Goal: Obtain resource: Obtain resource

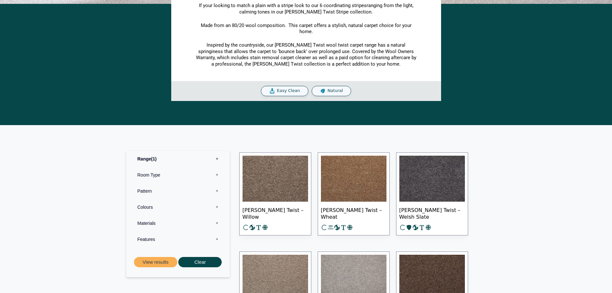
scroll to position [257, 0]
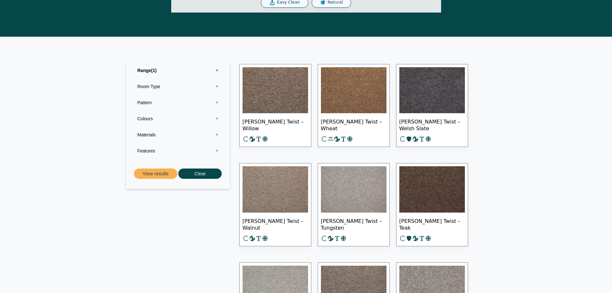
click at [288, 101] on img at bounding box center [276, 90] width 66 height 46
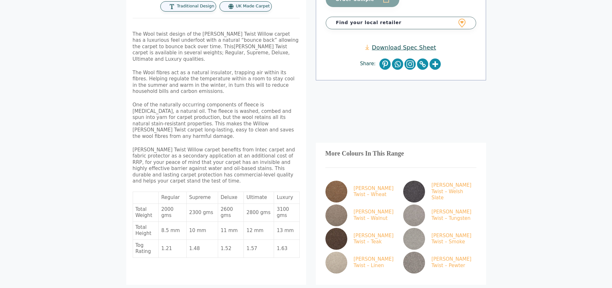
scroll to position [184, 0]
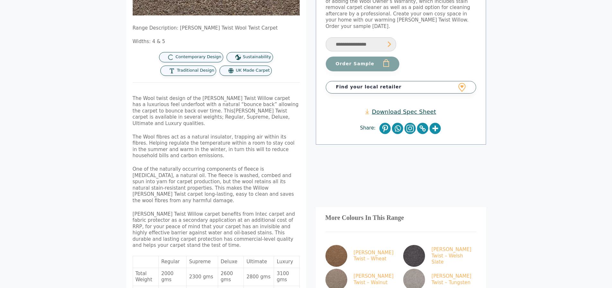
click at [388, 108] on link "Download Spec Sheet" at bounding box center [401, 111] width 71 height 7
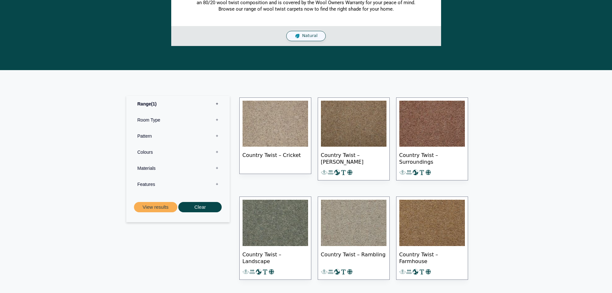
scroll to position [225, 0]
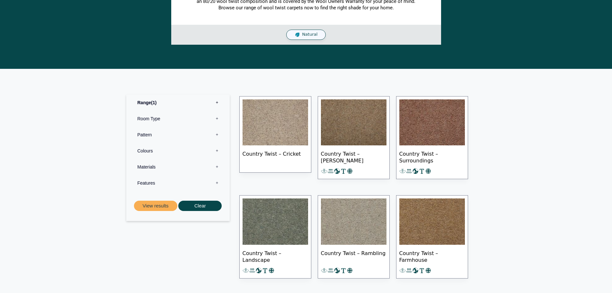
click at [276, 145] on img at bounding box center [276, 122] width 66 height 46
